Goal: Task Accomplishment & Management: Use online tool/utility

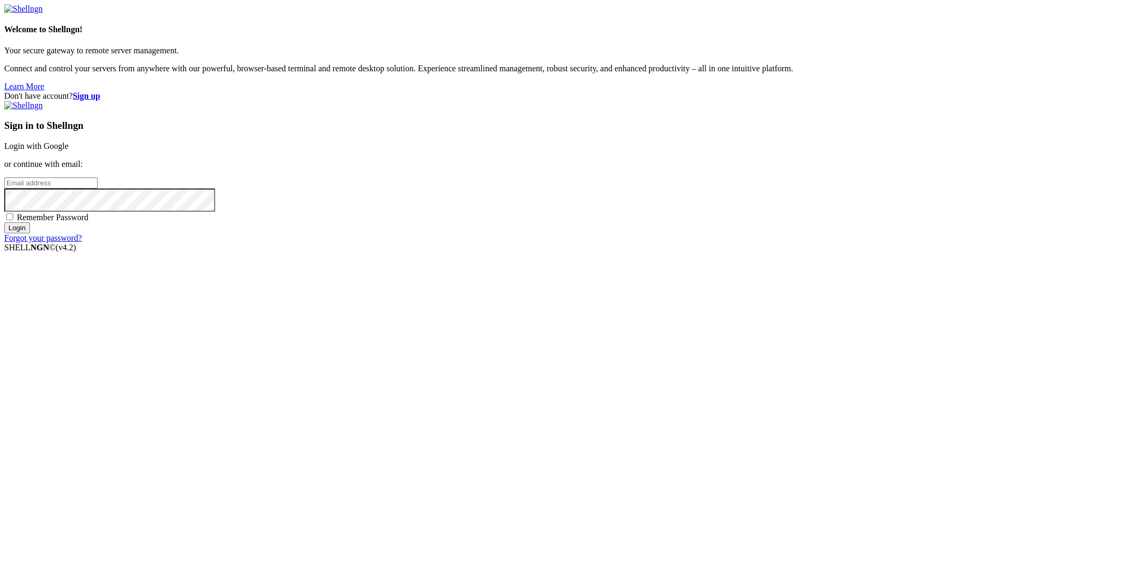
drag, startPoint x: 0, startPoint y: 0, endPoint x: 698, endPoint y: 217, distance: 731.0
click at [69, 150] on link "Login with Google" at bounding box center [36, 145] width 64 height 9
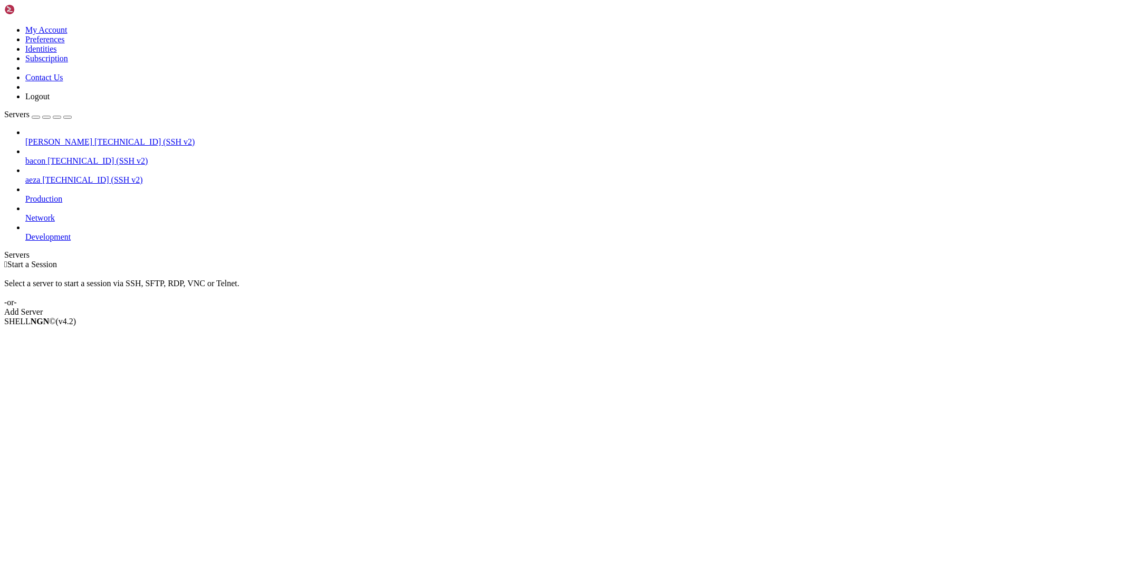
click at [40, 175] on span "aeza" at bounding box center [32, 179] width 15 height 9
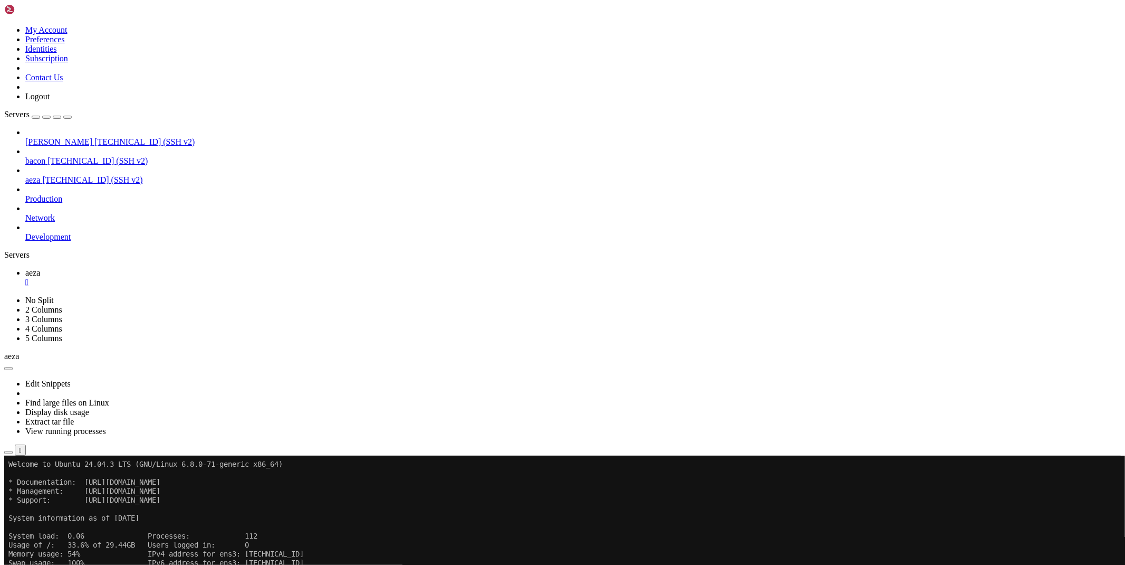
click at [169, 455] on div at bounding box center [562, 455] width 1117 height 0
click at [4, 455] on icon at bounding box center [4, 455] width 0 height 0
click at [8, 452] on icon "button" at bounding box center [8, 452] width 0 height 0
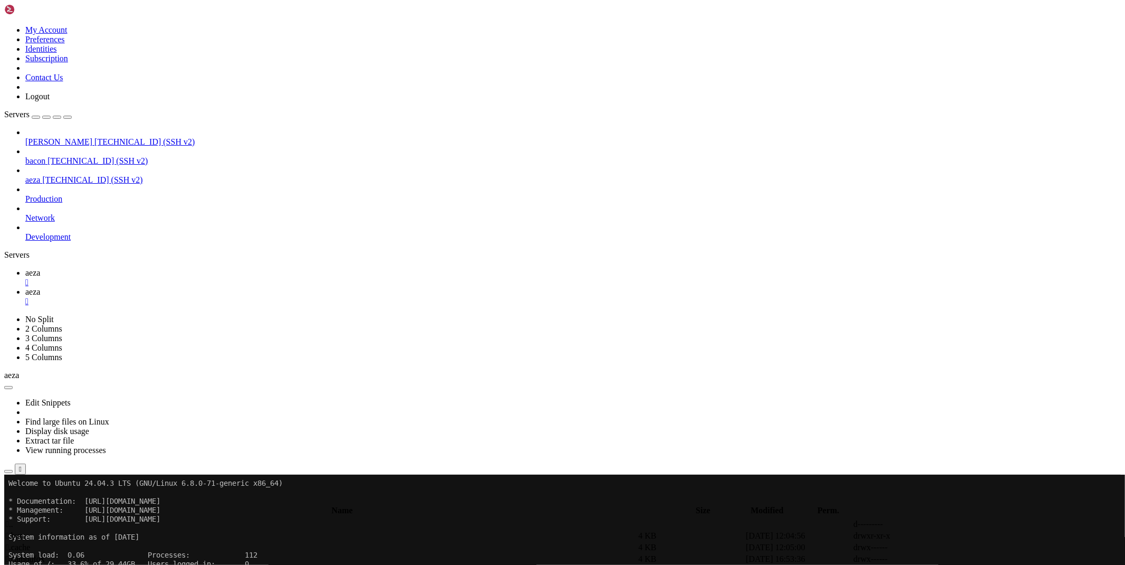
type input "/root/bacon-bot"
click at [967, 547] on link at bounding box center [967, 547] width 0 height 0
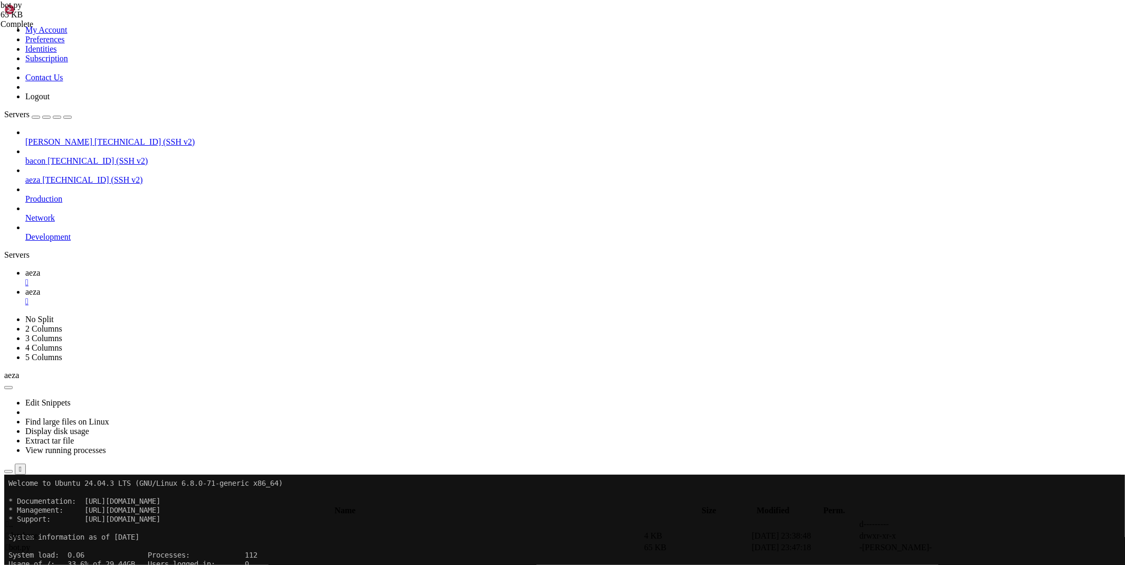
type textarea "bot.infinity_polling()"
click at [153, 268] on link "aeza " at bounding box center [573, 277] width 1096 height 19
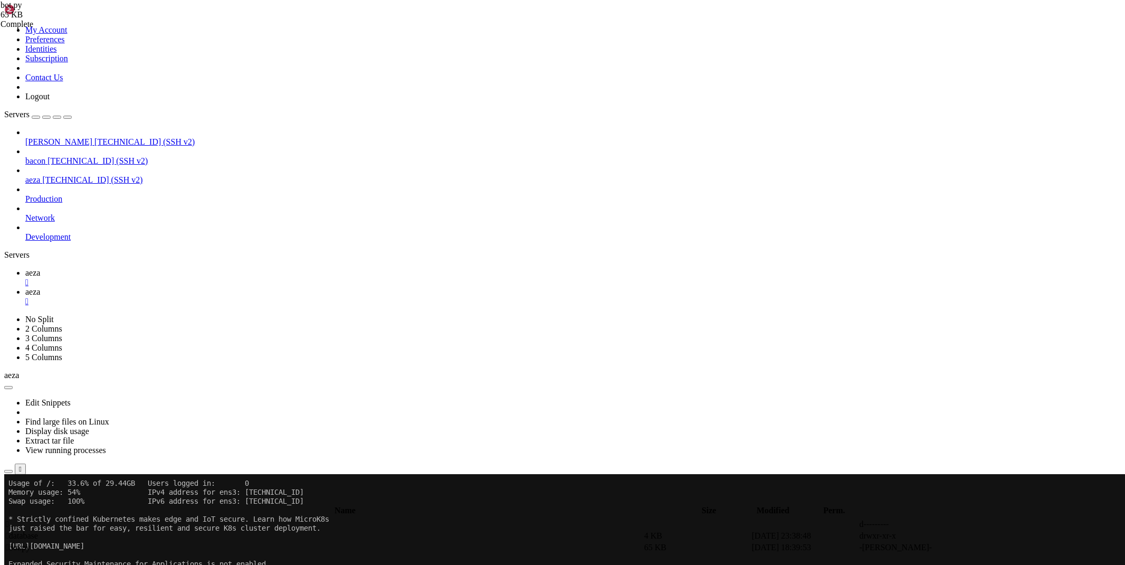
scroll to position [144, 0]
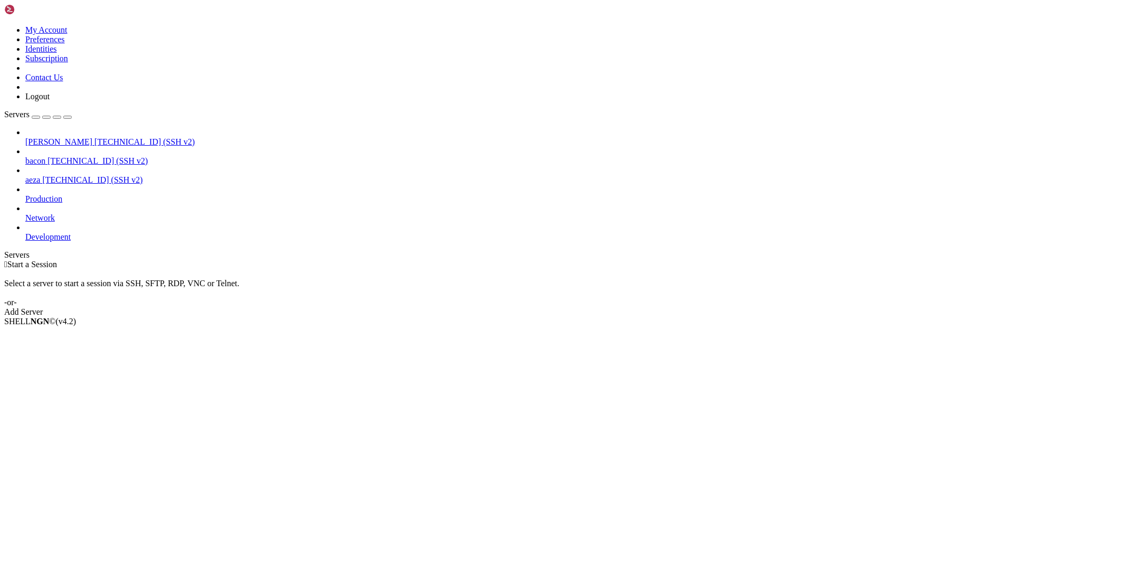
click at [94, 137] on span "[TECHNICAL_ID] (SSH v2)" at bounding box center [144, 141] width 100 height 9
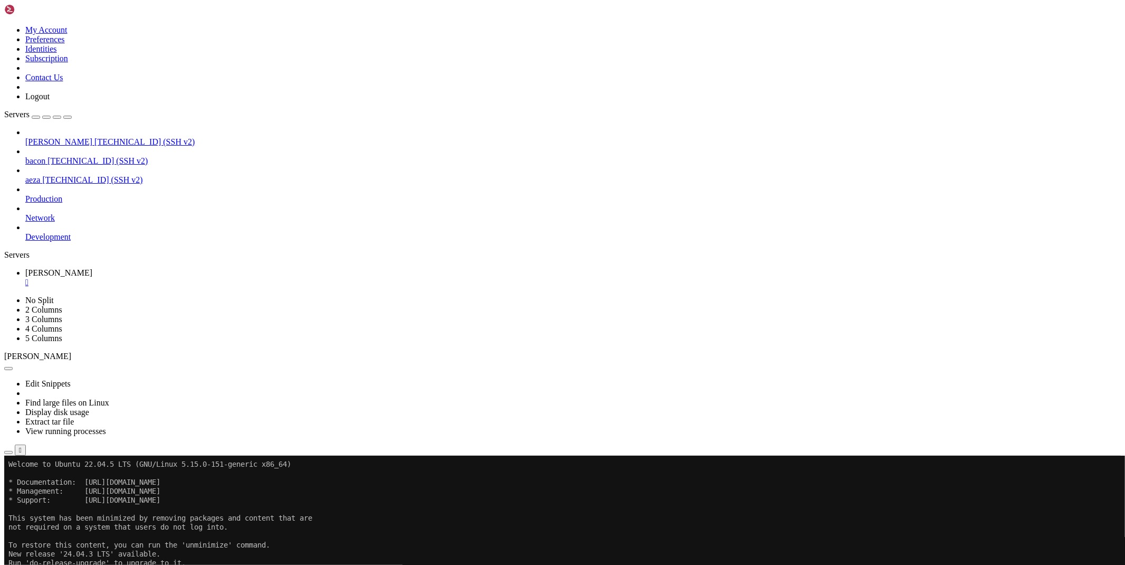
click at [13, 451] on button "button" at bounding box center [8, 452] width 8 height 3
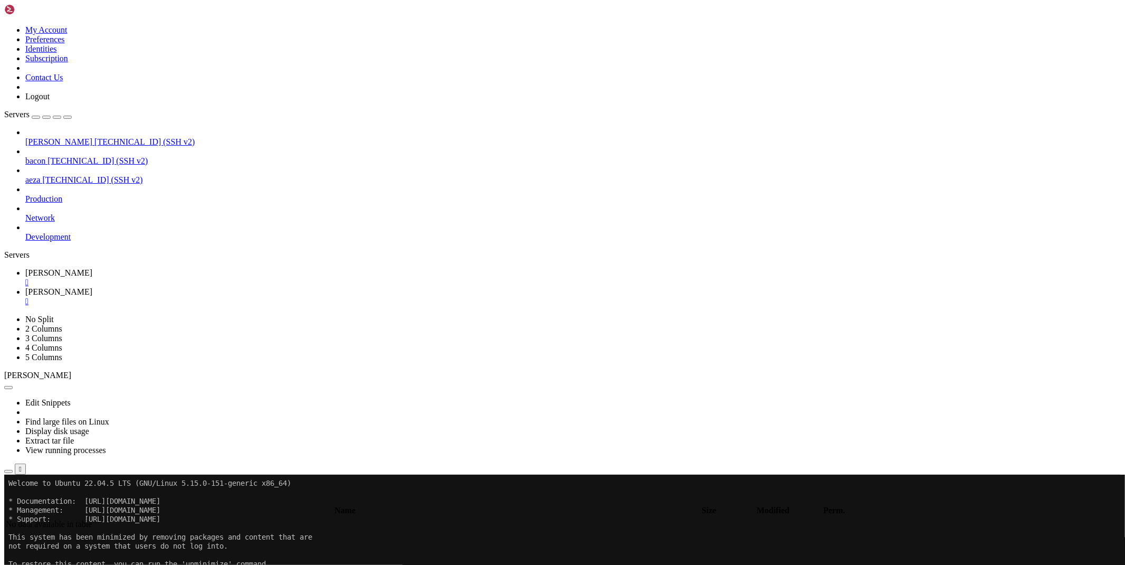
type input "/root"
click at [236, 297] on div "" at bounding box center [573, 301] width 1096 height 9
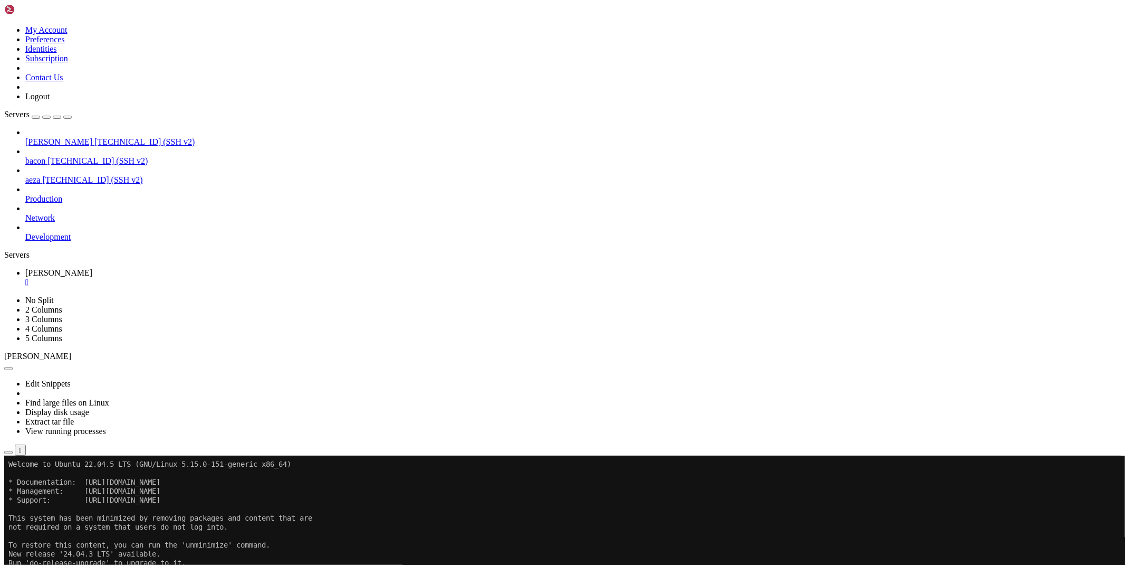
click at [175, 278] on div "" at bounding box center [573, 282] width 1096 height 9
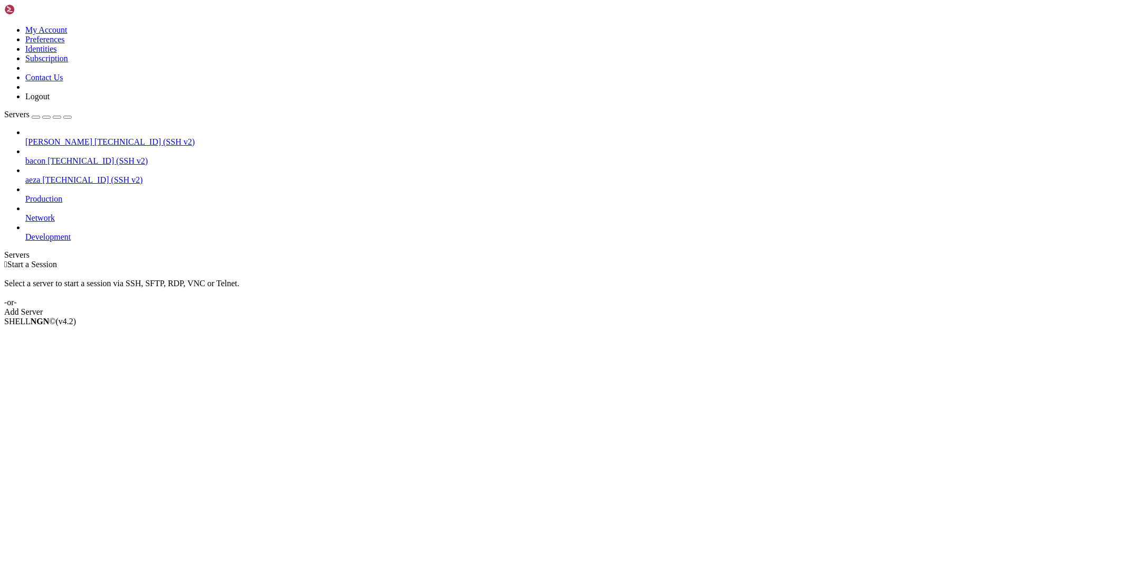
click at [25, 175] on icon at bounding box center [25, 175] width 0 height 0
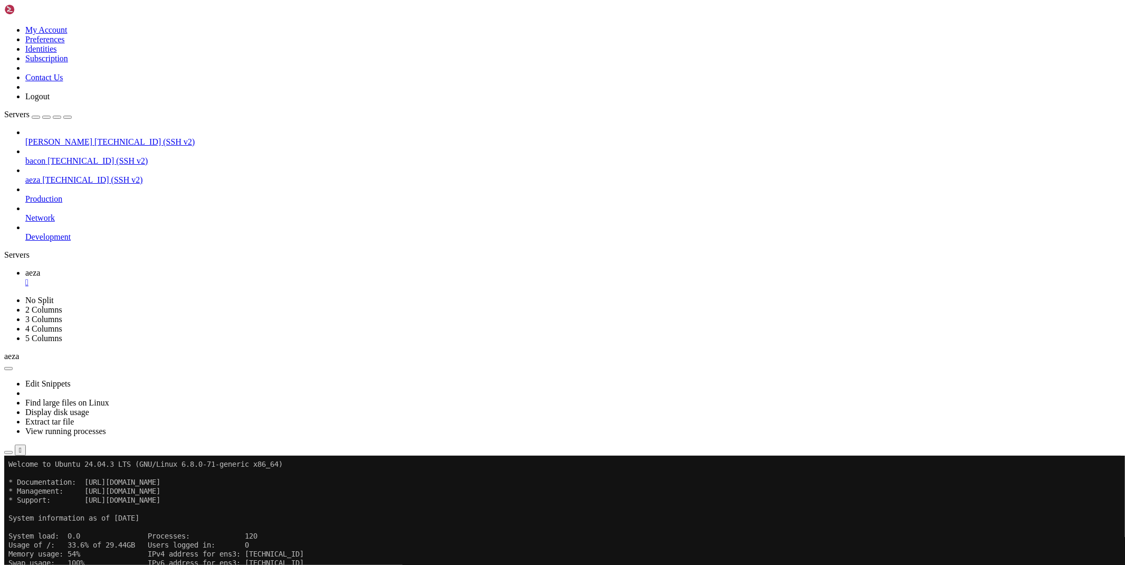
click at [8, 452] on icon "button" at bounding box center [8, 452] width 0 height 0
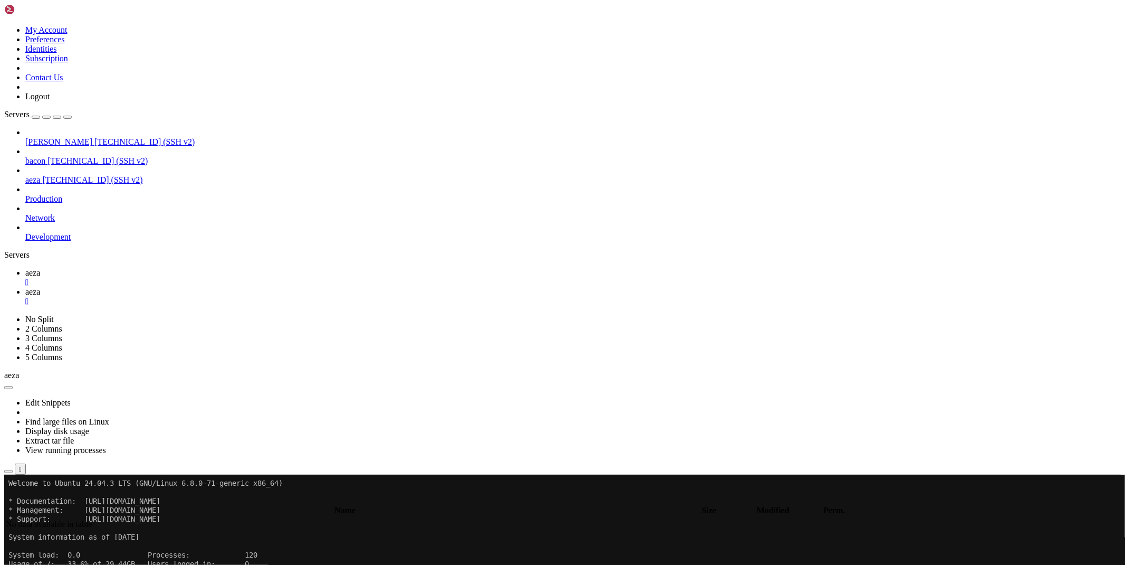
click at [40, 268] on span "aeza" at bounding box center [32, 272] width 15 height 9
click at [196, 287] on link "aeza " at bounding box center [573, 296] width 1096 height 19
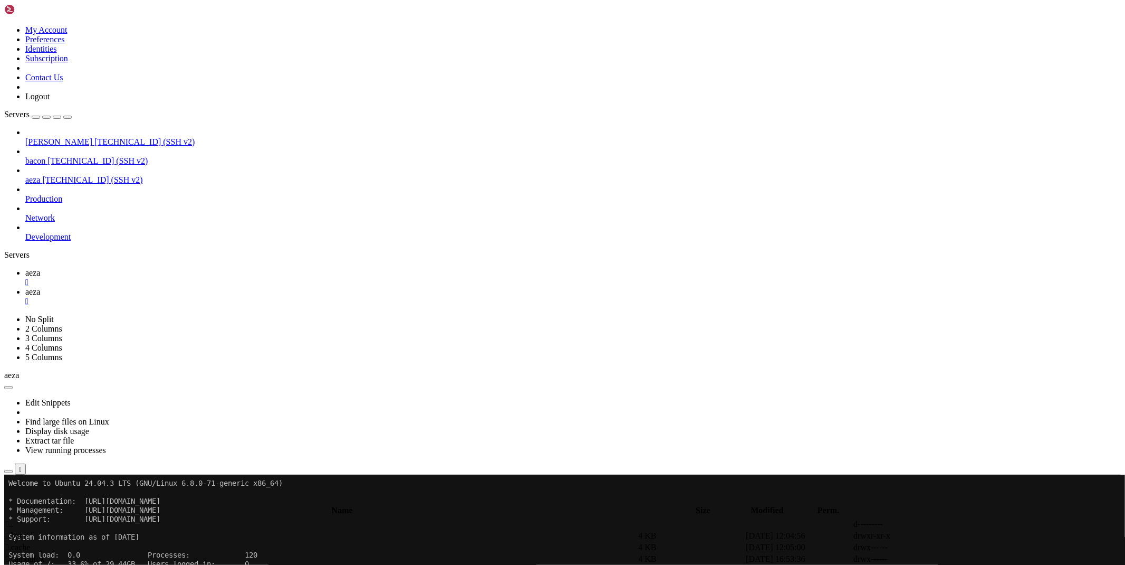
type input "/root/bacon-bot"
click at [967, 547] on icon at bounding box center [967, 547] width 0 height 0
type textarea "#users = 'database/users.json'"
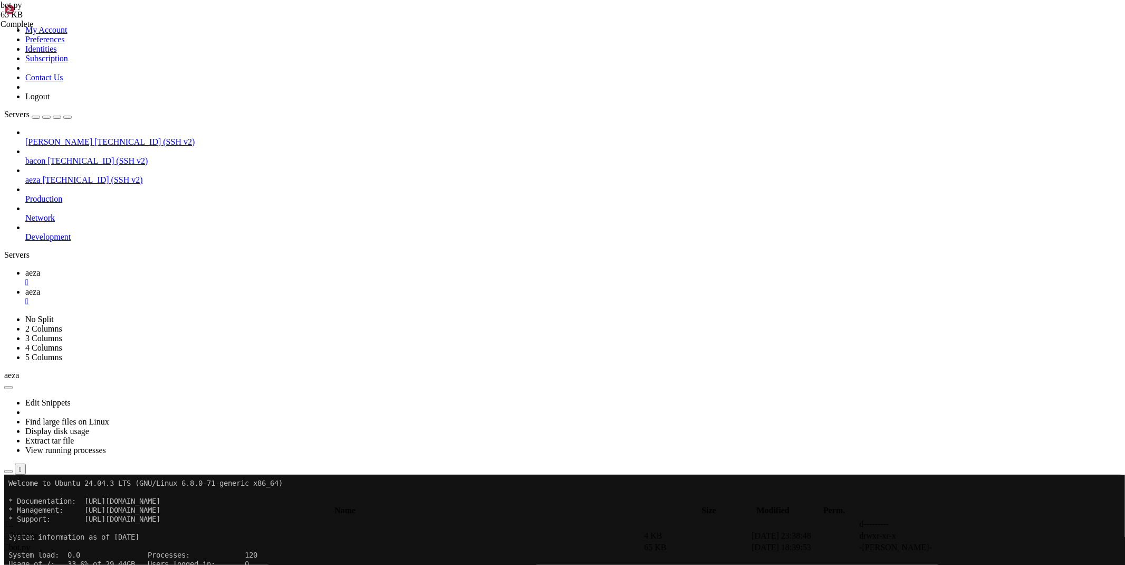
click at [141, 268] on link "aeza " at bounding box center [573, 277] width 1096 height 19
click at [40, 287] on span "aeza" at bounding box center [32, 291] width 15 height 9
click at [452, 530] on td " database" at bounding box center [323, 535] width 637 height 11
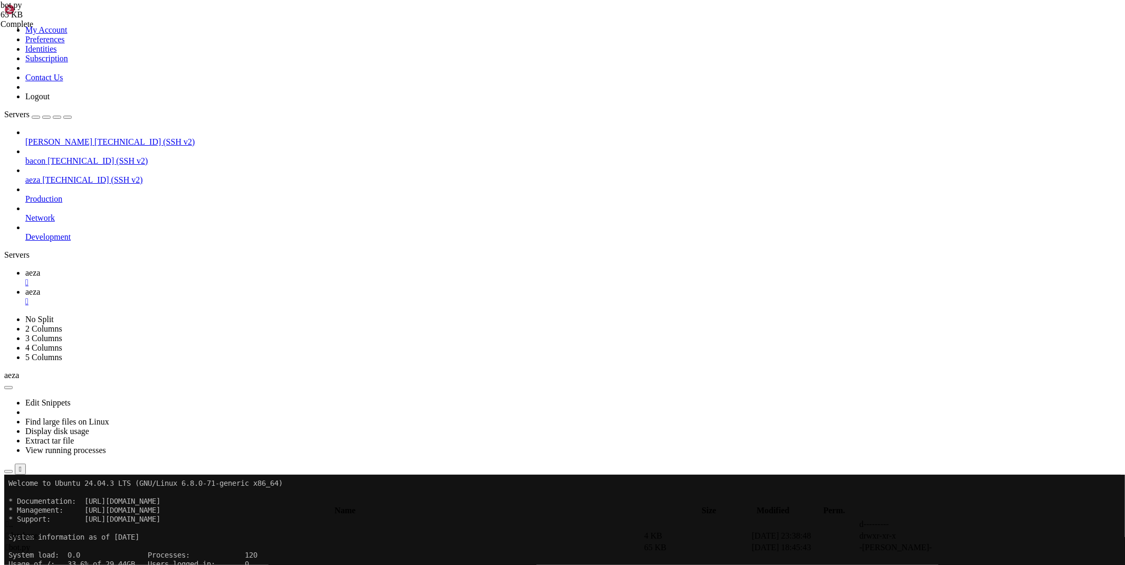
type input "/root/bacon-bot/database"
click at [967, 536] on icon at bounding box center [967, 536] width 0 height 0
click at [40, 268] on span "aeza" at bounding box center [32, 272] width 15 height 9
